Goal: Find specific page/section: Find specific page/section

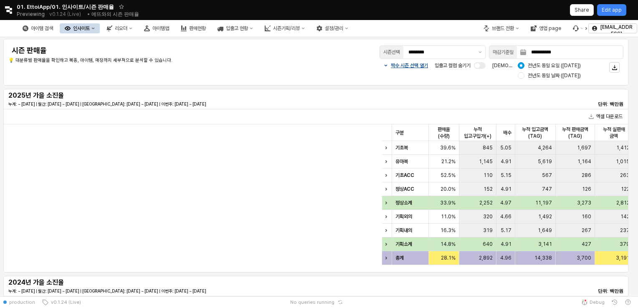
scroll to position [0, 179]
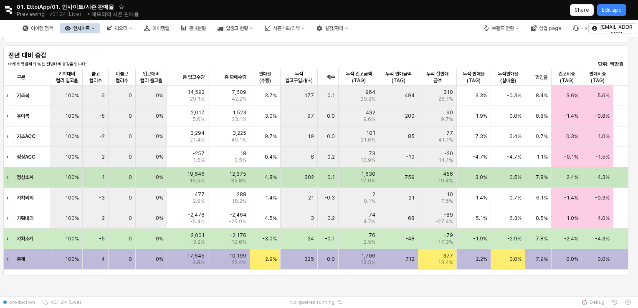
click at [391, 171] on div "759" at bounding box center [398, 177] width 39 height 20
click at [406, 291] on div "**********" at bounding box center [319, 69] width 638 height 898
click at [174, 24] on button "아이템맵" at bounding box center [156, 28] width 35 height 10
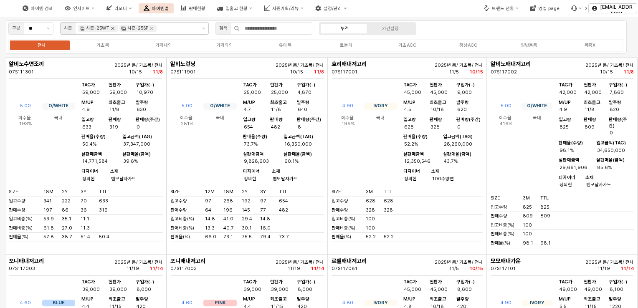
click at [109, 26] on icon "Remove 시즌-25WT" at bounding box center [112, 28] width 7 height 7
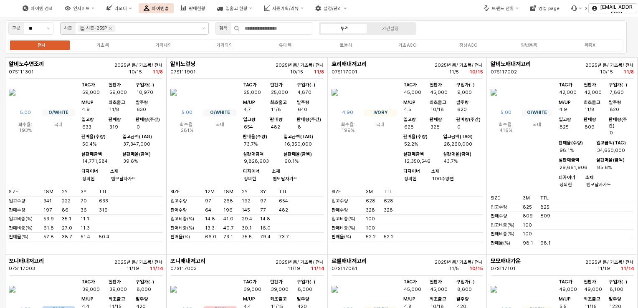
click at [109, 26] on icon "Remove 시즌-25SP" at bounding box center [110, 28] width 7 height 7
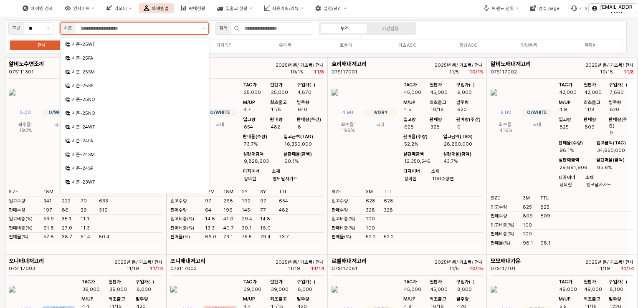
click at [93, 57] on div "시즌-25FA" at bounding box center [135, 58] width 127 height 6
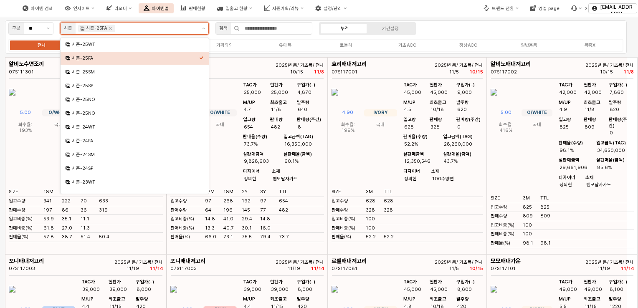
click at [83, 62] on div "시즌-25FA" at bounding box center [133, 58] width 134 height 8
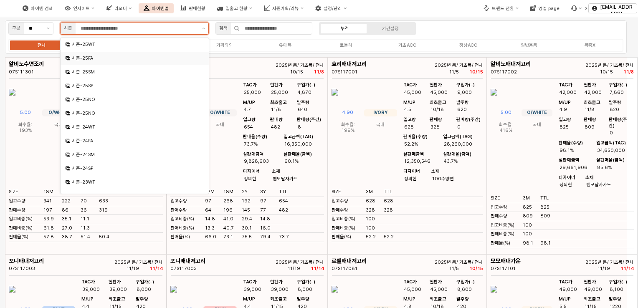
click at [84, 58] on div "시즌-25FA" at bounding box center [135, 58] width 127 height 6
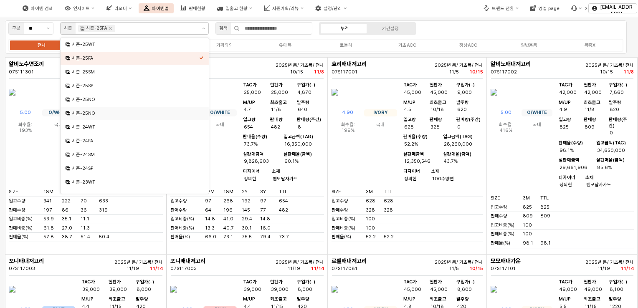
click at [465, 28] on div "구분 ** 시즌 시즌-25FA 검색 누적 기간설정 전체 기초복 기획내의 기획외의 유아복 토들러 기초ACC 정상ACC 일반용품 복종X" at bounding box center [315, 36] width 621 height 33
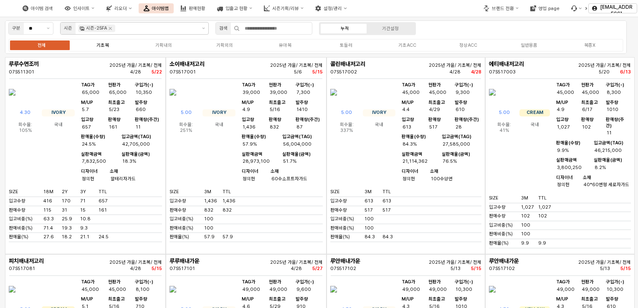
click at [102, 43] on div "기초복" at bounding box center [102, 45] width 13 height 5
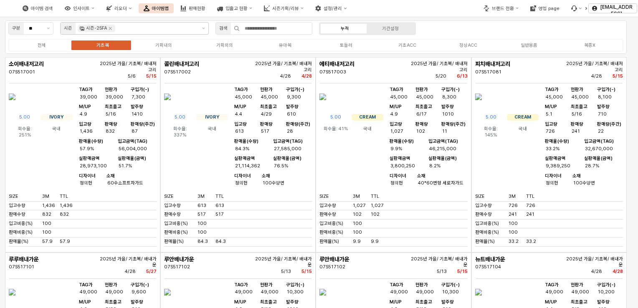
click at [326, 107] on img "App Frame" at bounding box center [322, 97] width 7 height 20
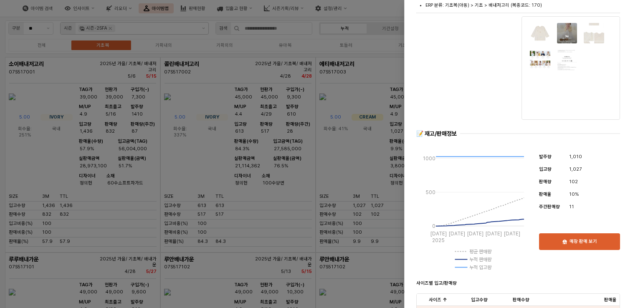
scroll to position [42, 0]
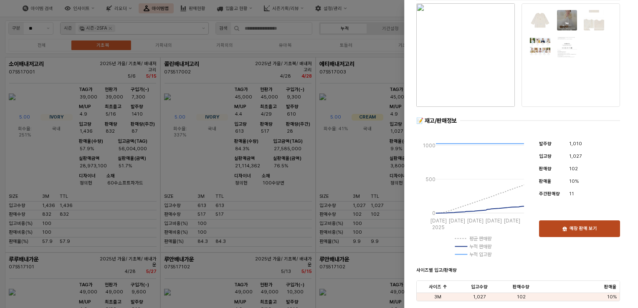
click at [574, 230] on p "매장 판매 보기" at bounding box center [583, 229] width 28 height 6
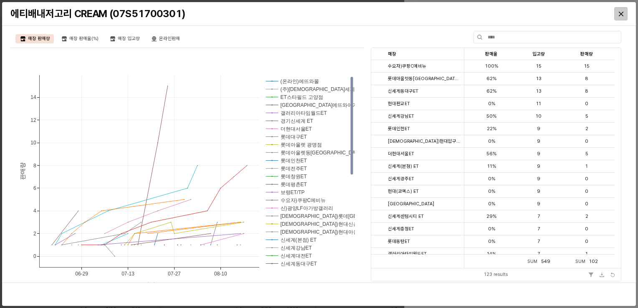
click at [615, 18] on div "Close" at bounding box center [620, 14] width 13 height 13
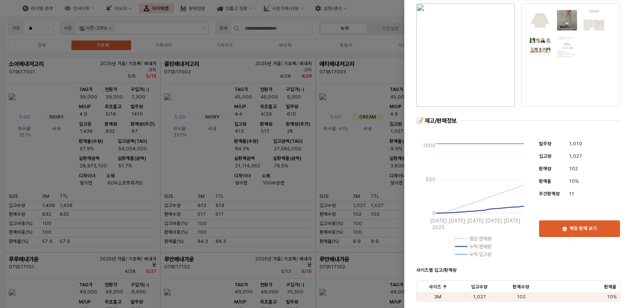
drag, startPoint x: 379, startPoint y: 77, endPoint x: 372, endPoint y: 74, distance: 7.1
click at [372, 74] on div at bounding box center [319, 154] width 638 height 308
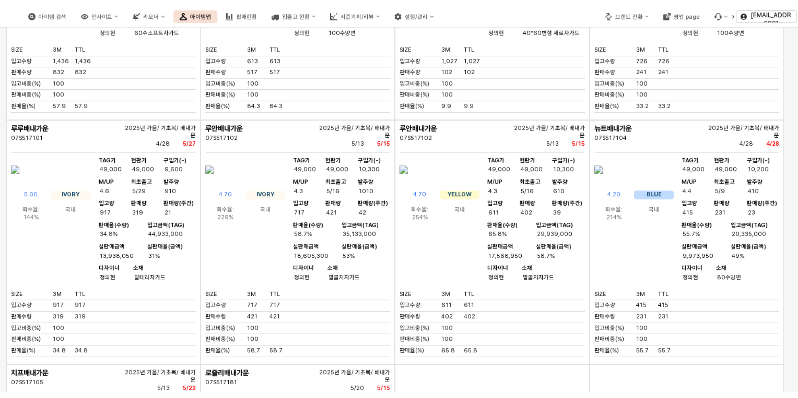
scroll to position [0, 0]
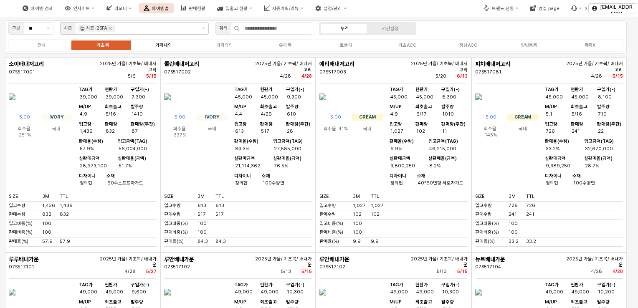
click at [159, 43] on div "기획내의" at bounding box center [163, 45] width 17 height 5
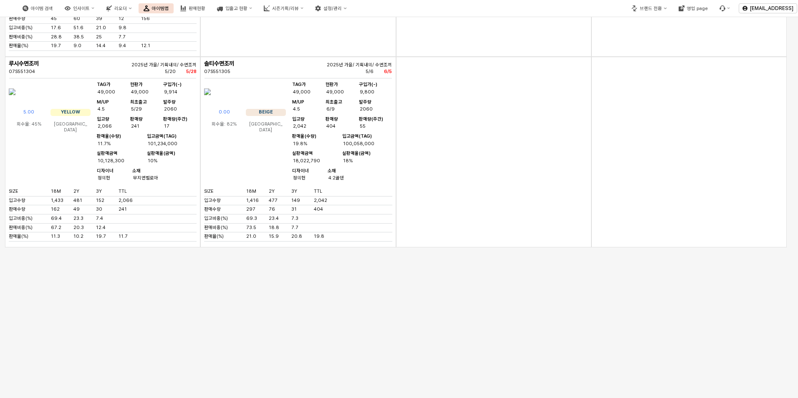
scroll to position [1353, 0]
